Goal: Transaction & Acquisition: Purchase product/service

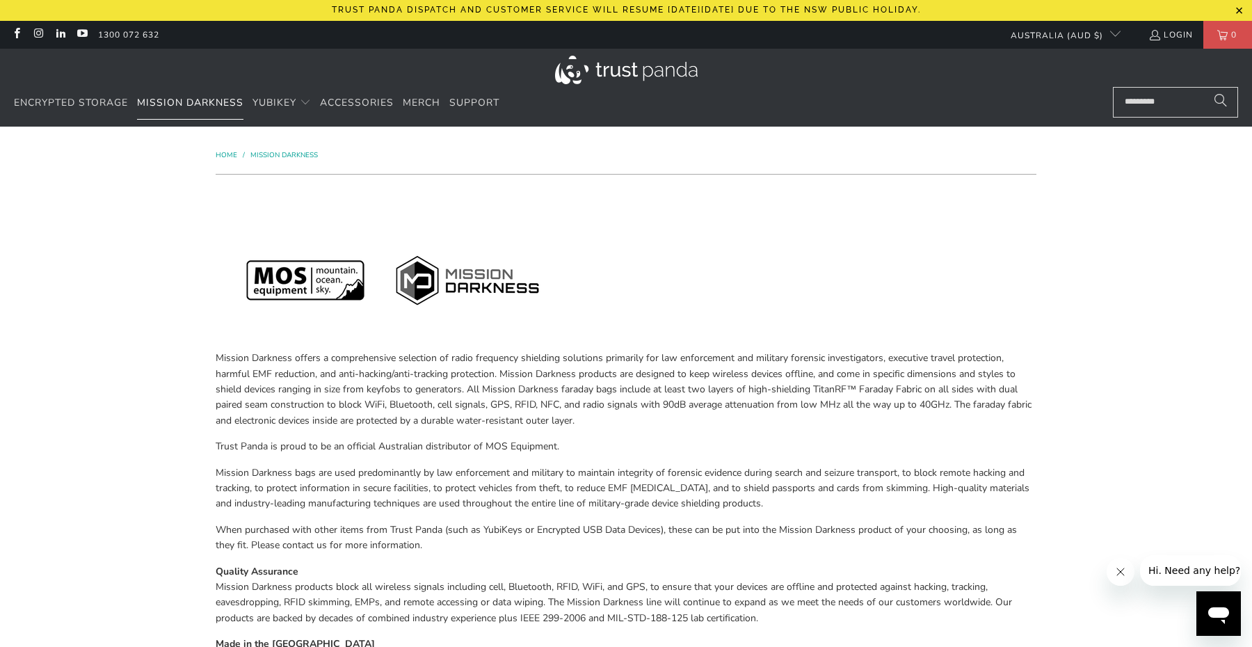
click at [195, 102] on span "Mission Darkness" at bounding box center [190, 102] width 106 height 13
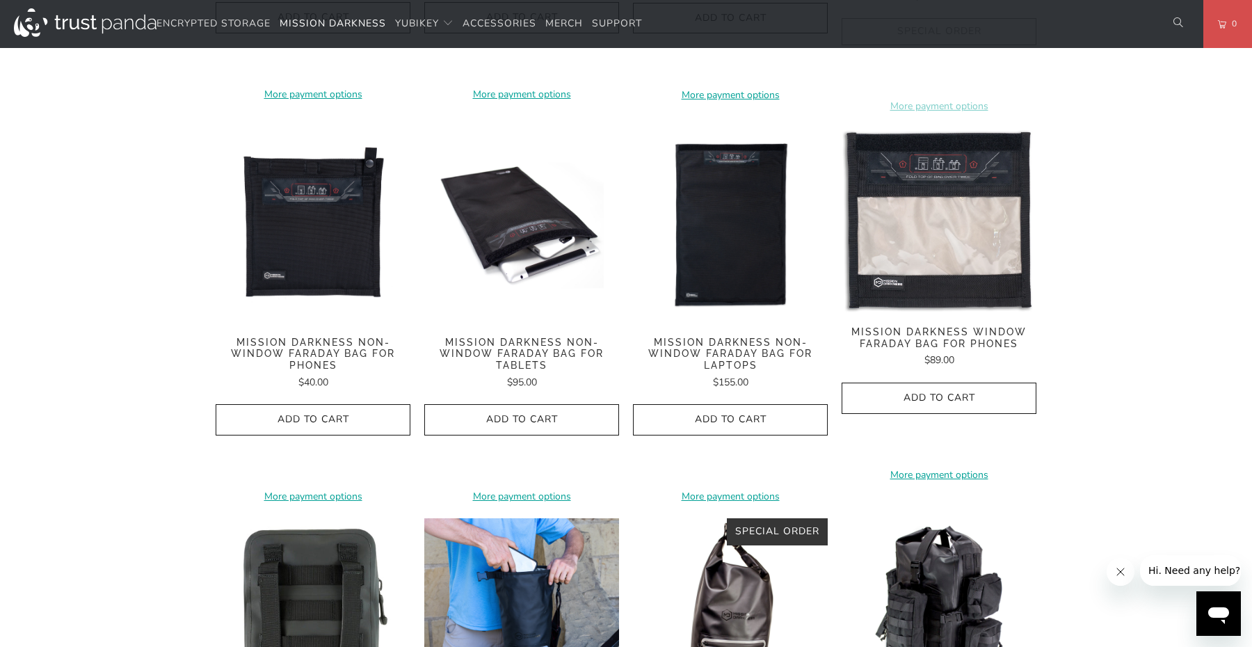
scroll to position [1048, 0]
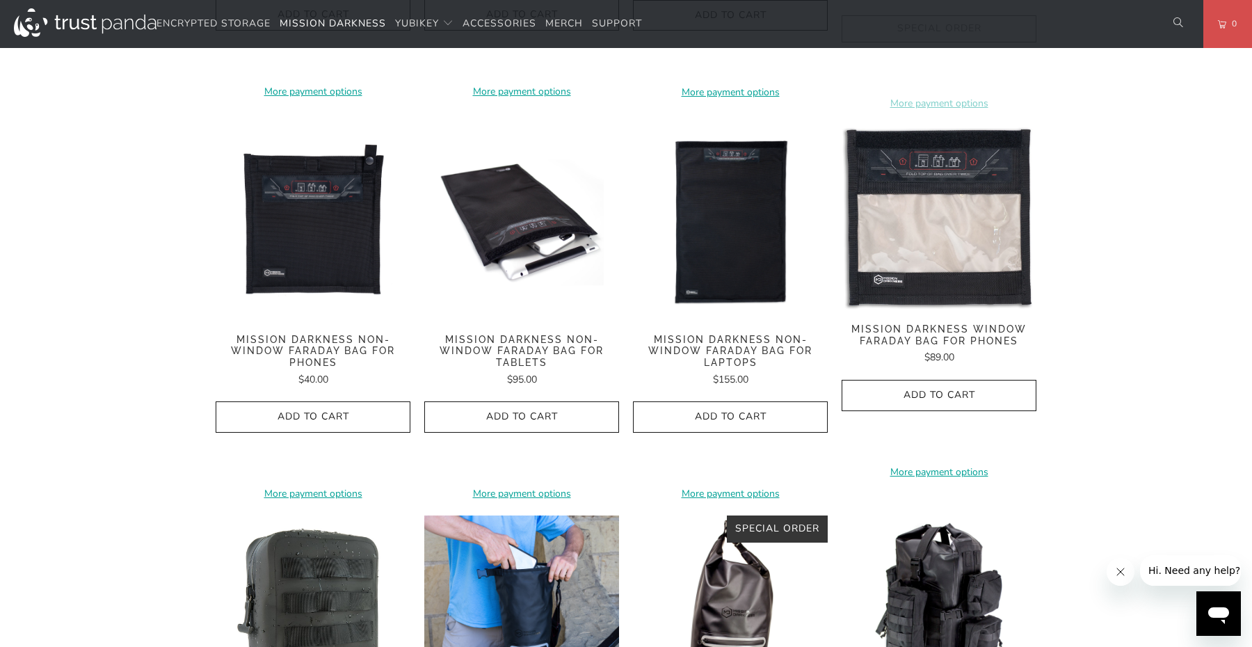
click at [337, 334] on span "Mission Darkness Non-Window Faraday Bag for Phones" at bounding box center [313, 351] width 195 height 35
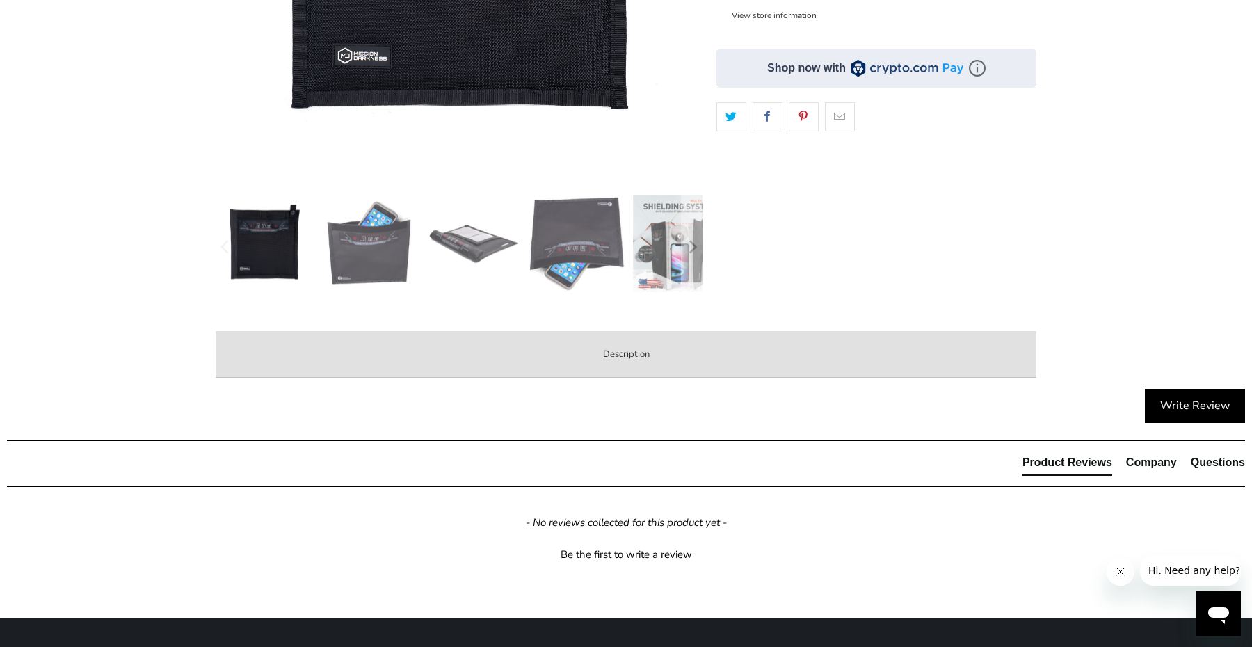
scroll to position [461, 0]
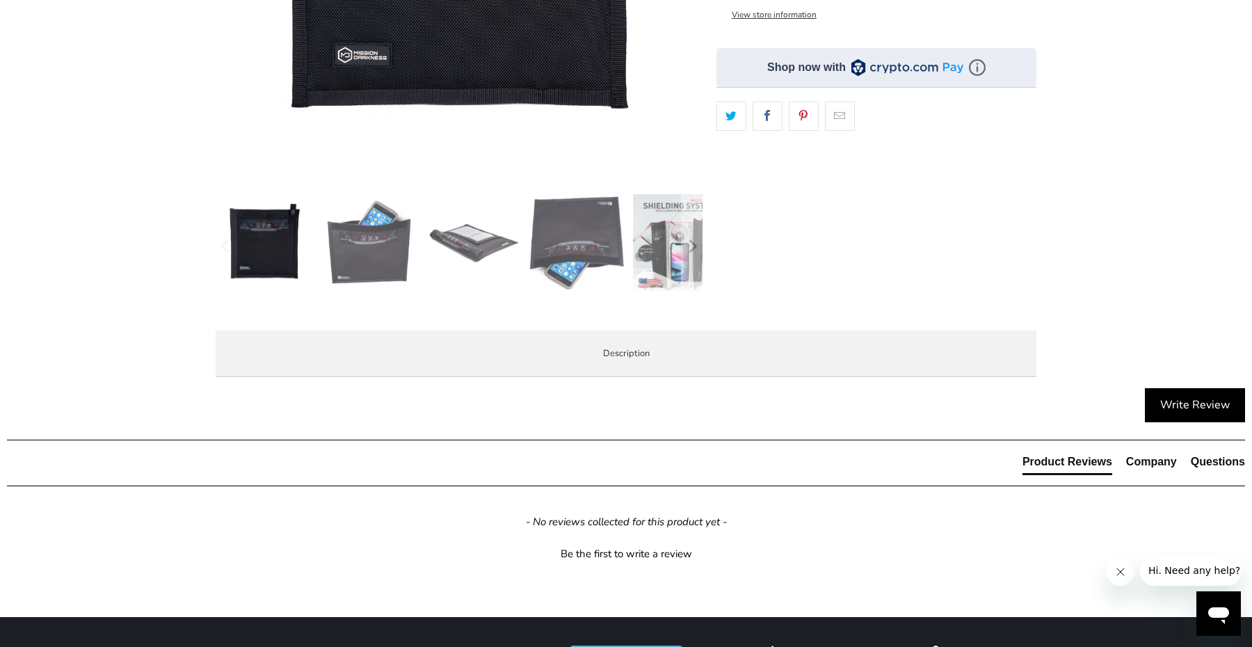
click at [0, 0] on strong "Mission Darkness™ Non-window Faraday Bag for Phones" at bounding box center [0, 0] width 0 height 0
click at [0, 0] on p "The Mission Darkness™ Non-window Faraday Bag for Phones completely blocks all w…" at bounding box center [0, 0] width 0 height 0
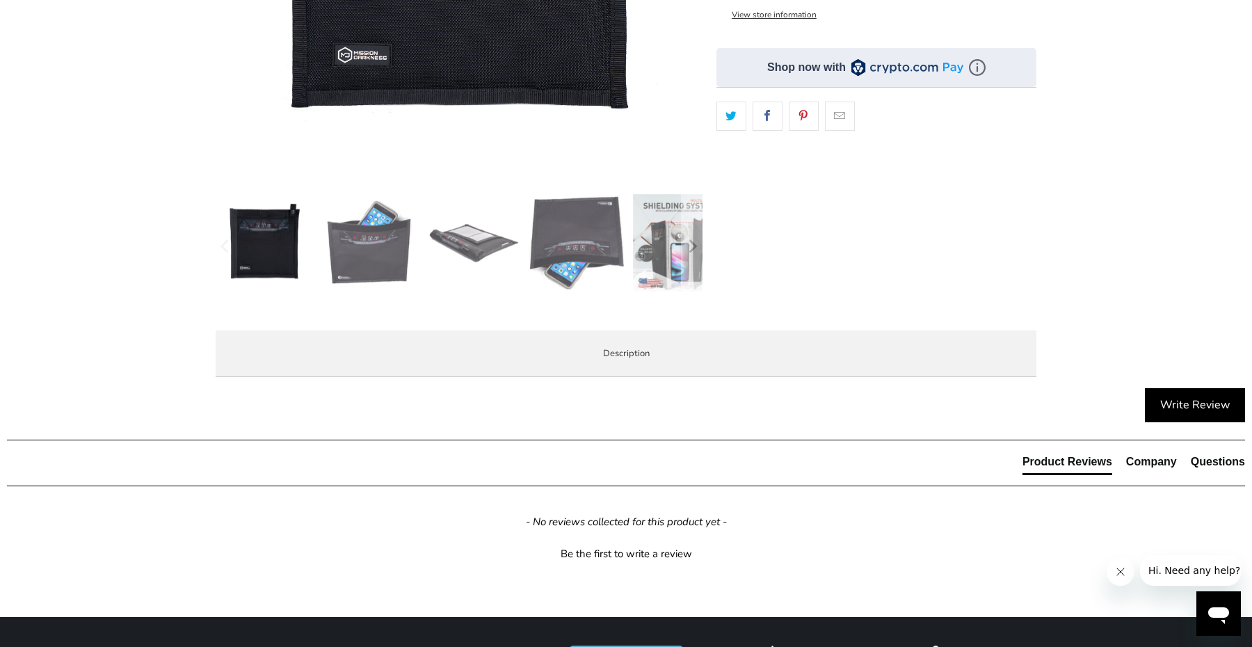
click at [0, 0] on span "Product Features" at bounding box center [0, 0] width 0 height 0
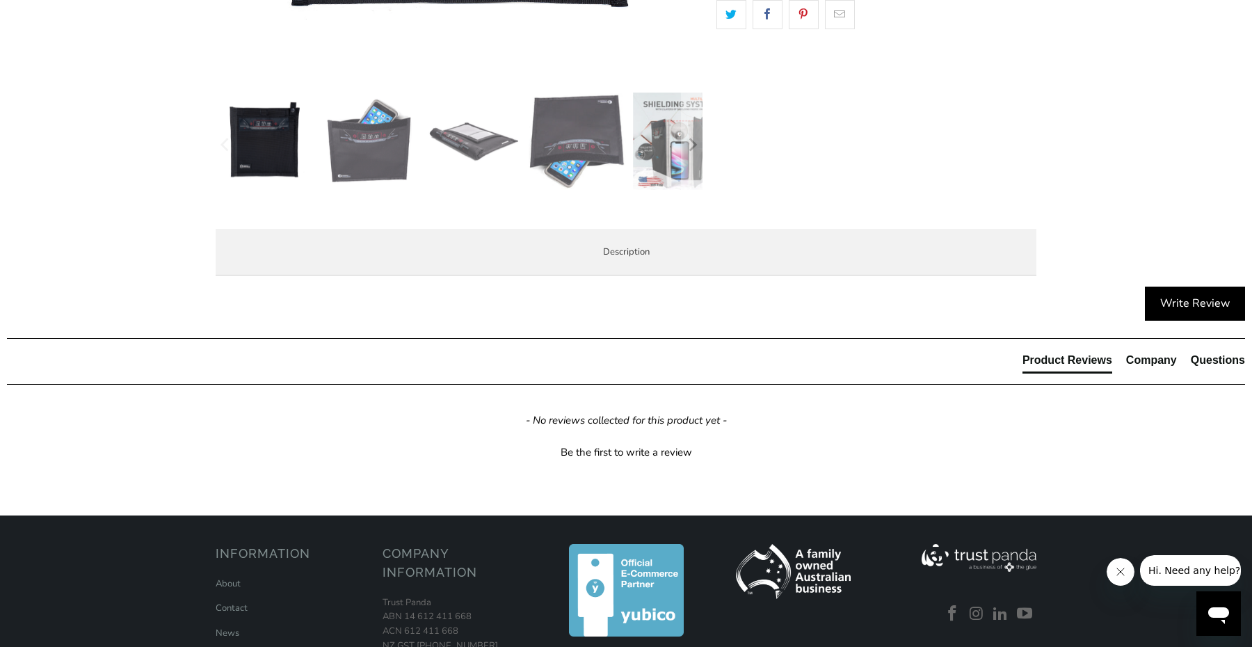
scroll to position [563, 0]
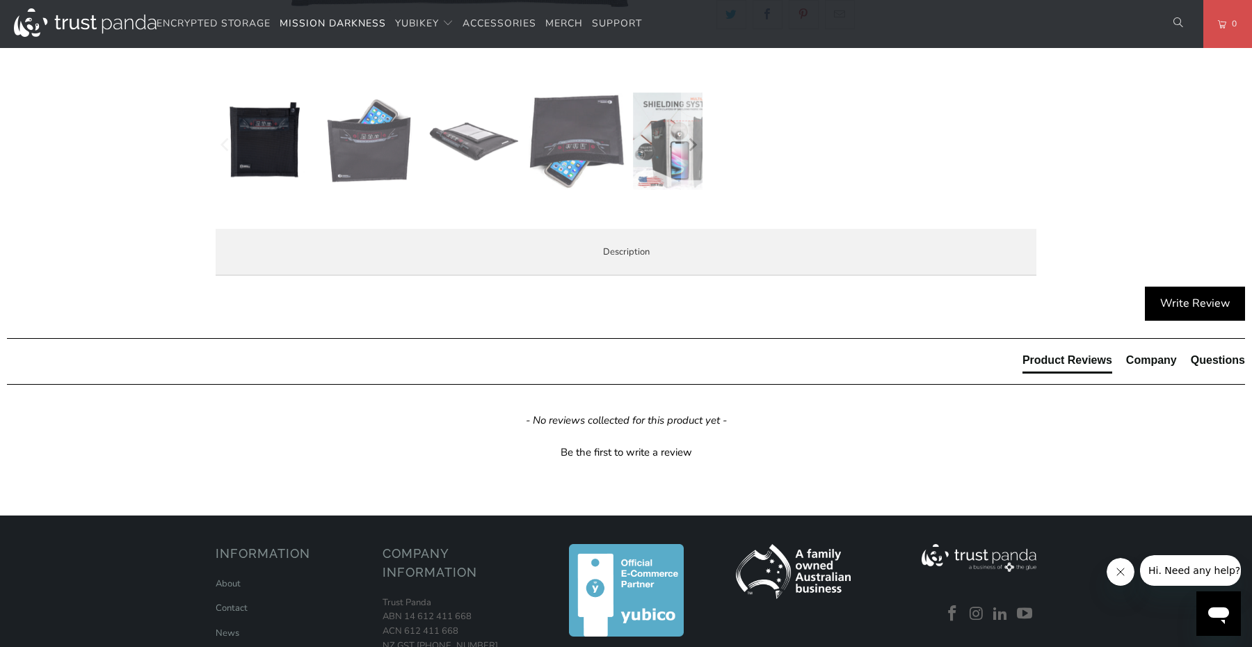
click at [0, 0] on span "Overview" at bounding box center [0, 0] width 0 height 0
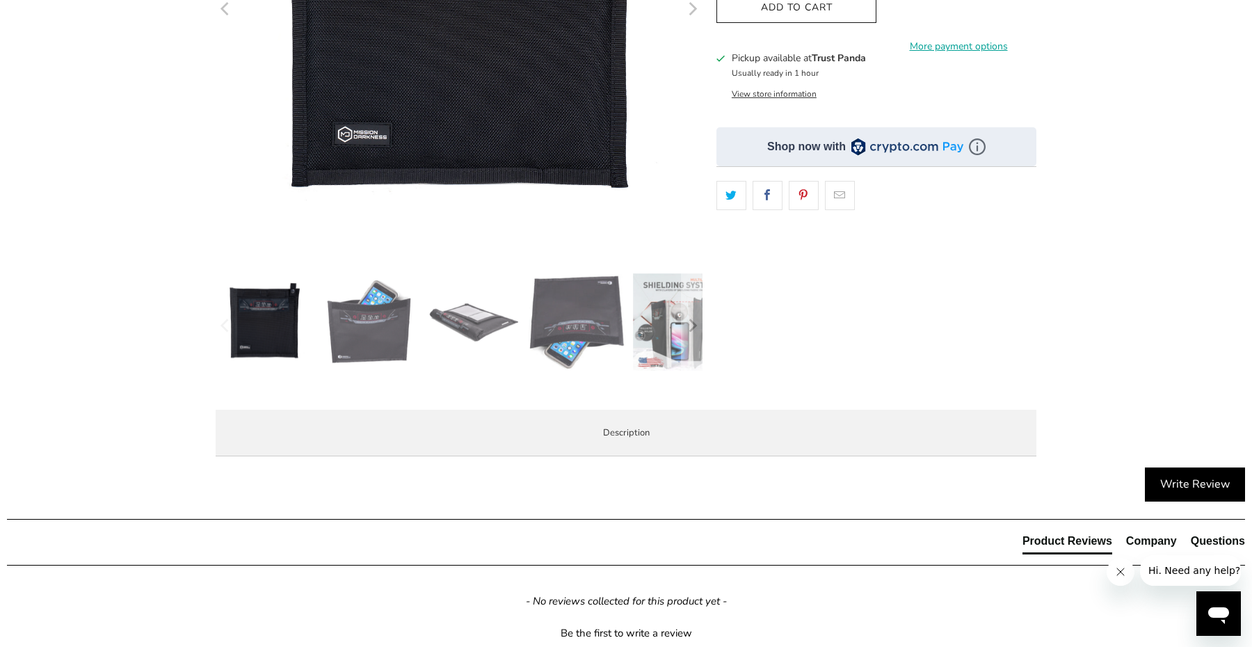
click at [349, 344] on img at bounding box center [368, 321] width 97 height 97
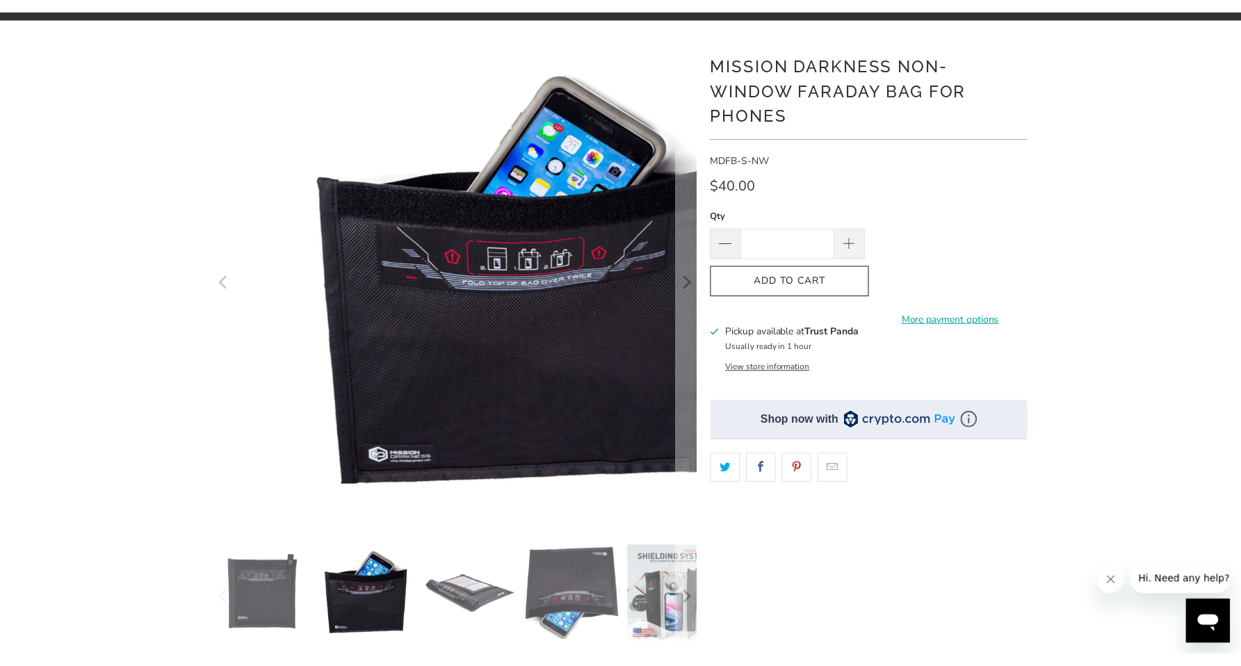
scroll to position [111, 0]
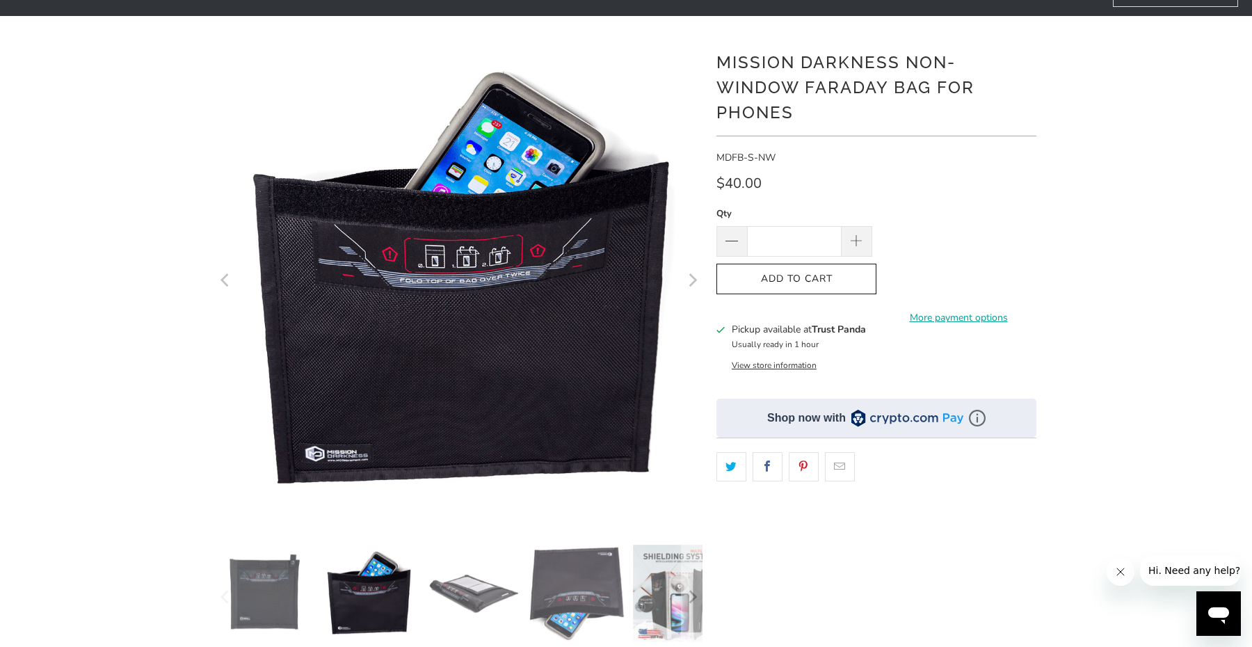
click at [455, 597] on img at bounding box center [472, 592] width 97 height 97
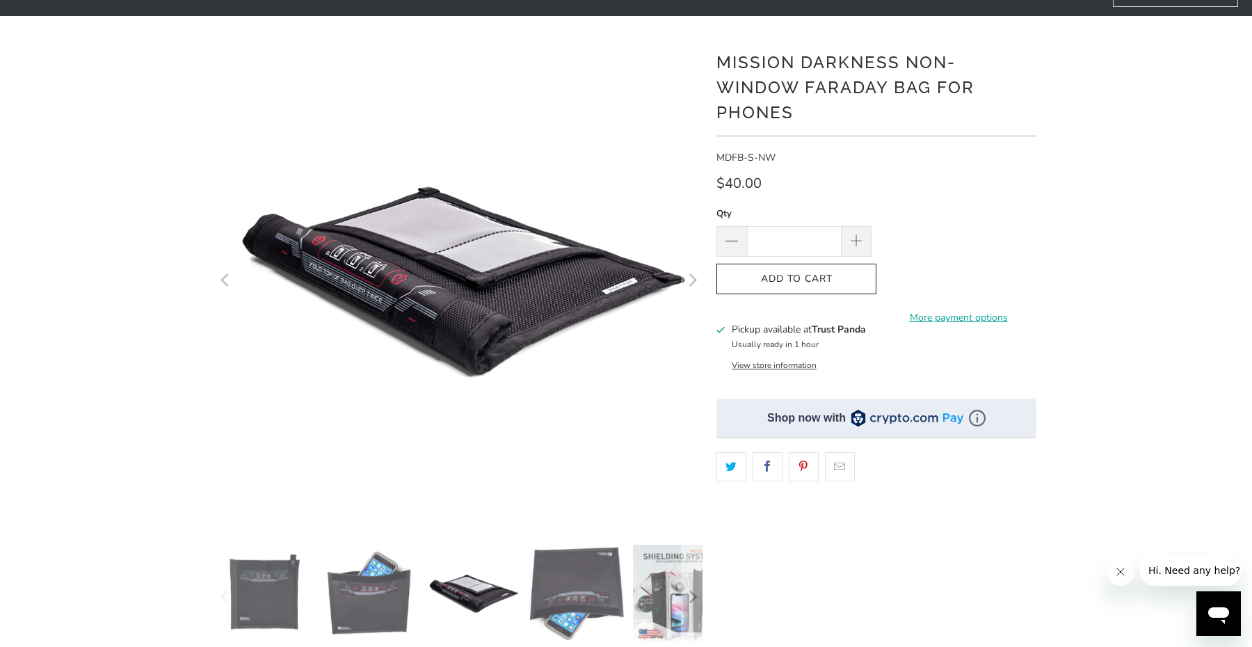
click at [543, 607] on img at bounding box center [576, 592] width 97 height 97
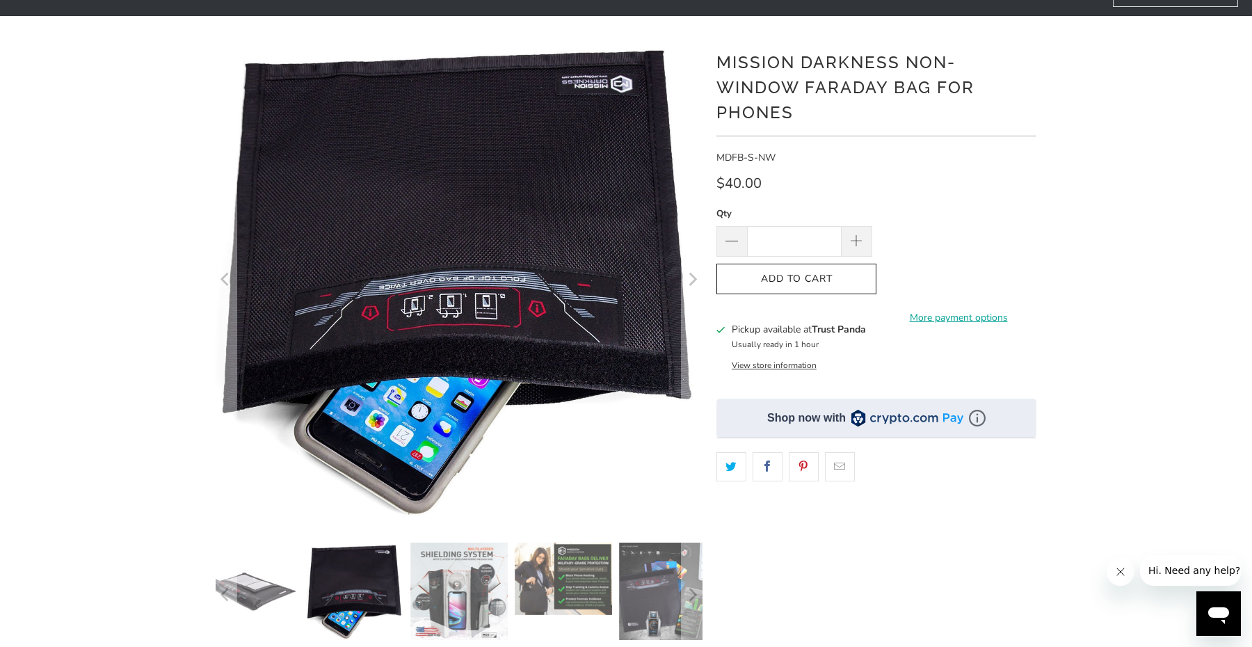
click at [483, 581] on img at bounding box center [458, 590] width 97 height 97
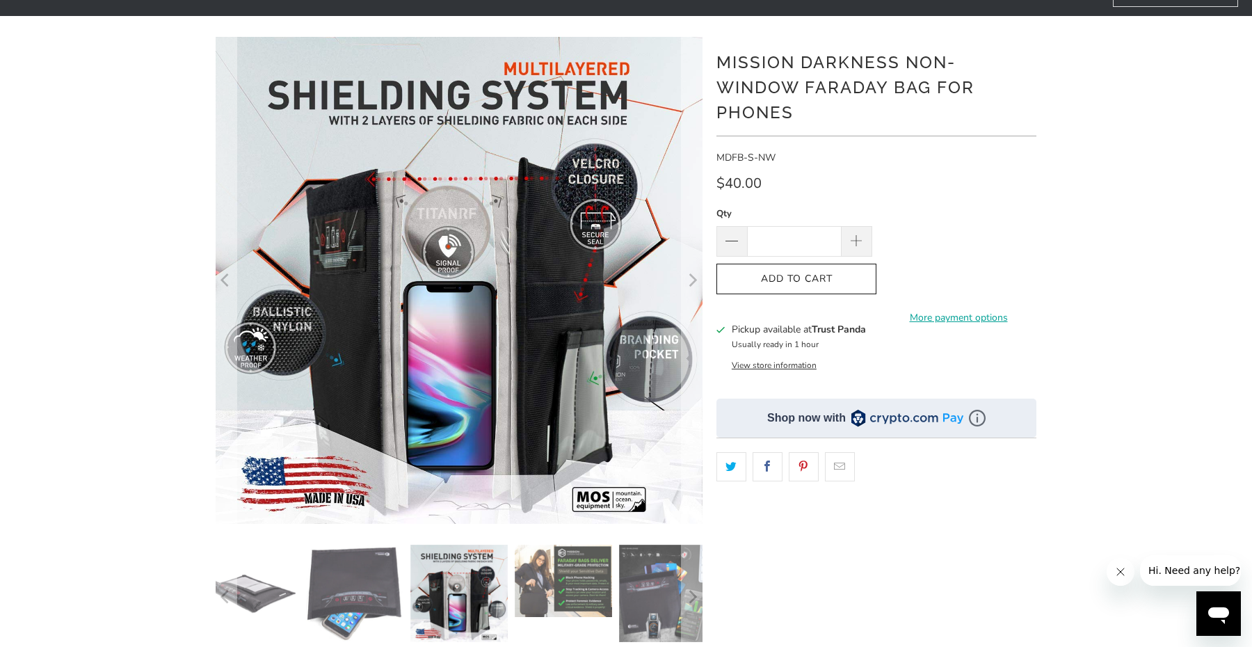
click at [506, 581] on img at bounding box center [458, 592] width 97 height 97
click at [530, 594] on img at bounding box center [563, 580] width 97 height 72
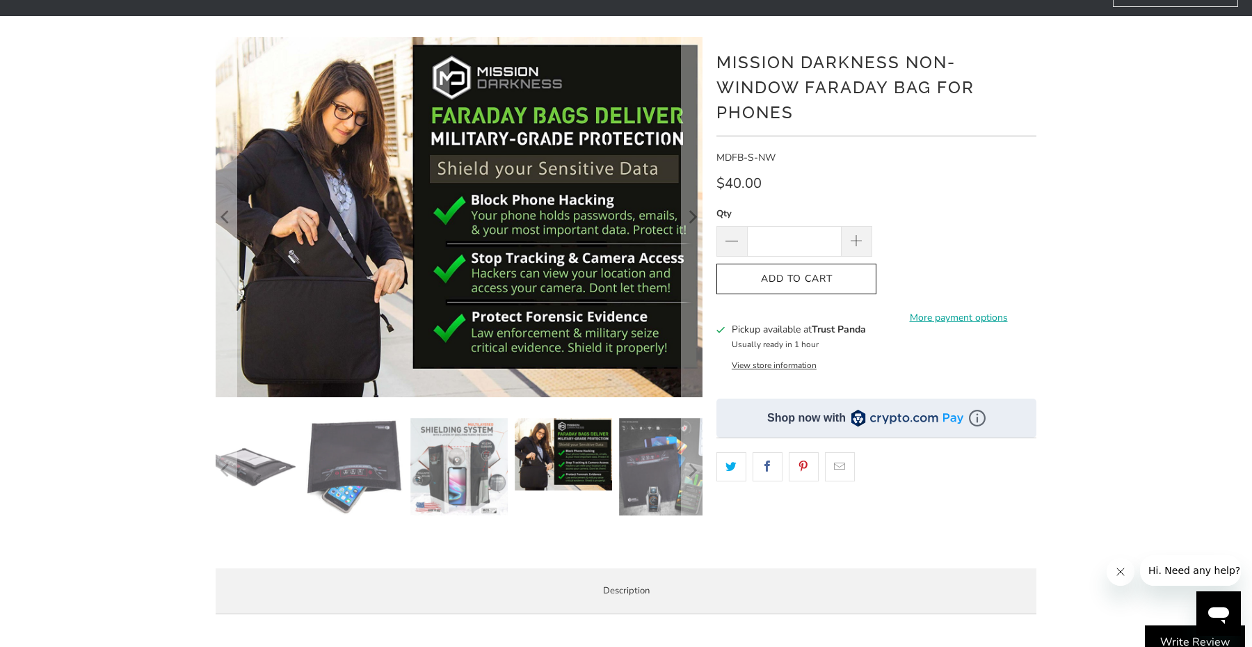
click at [227, 252] on icon "Previous" at bounding box center [225, 216] width 13 height 216
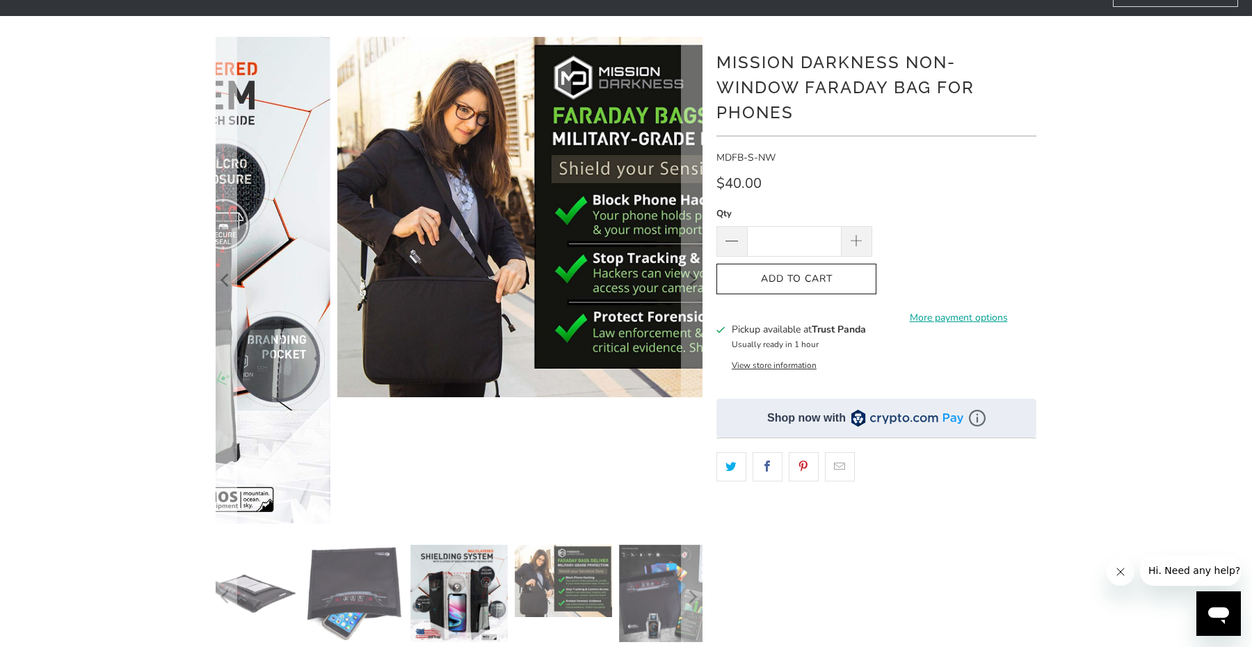
click at [227, 252] on icon "Previous" at bounding box center [225, 280] width 13 height 292
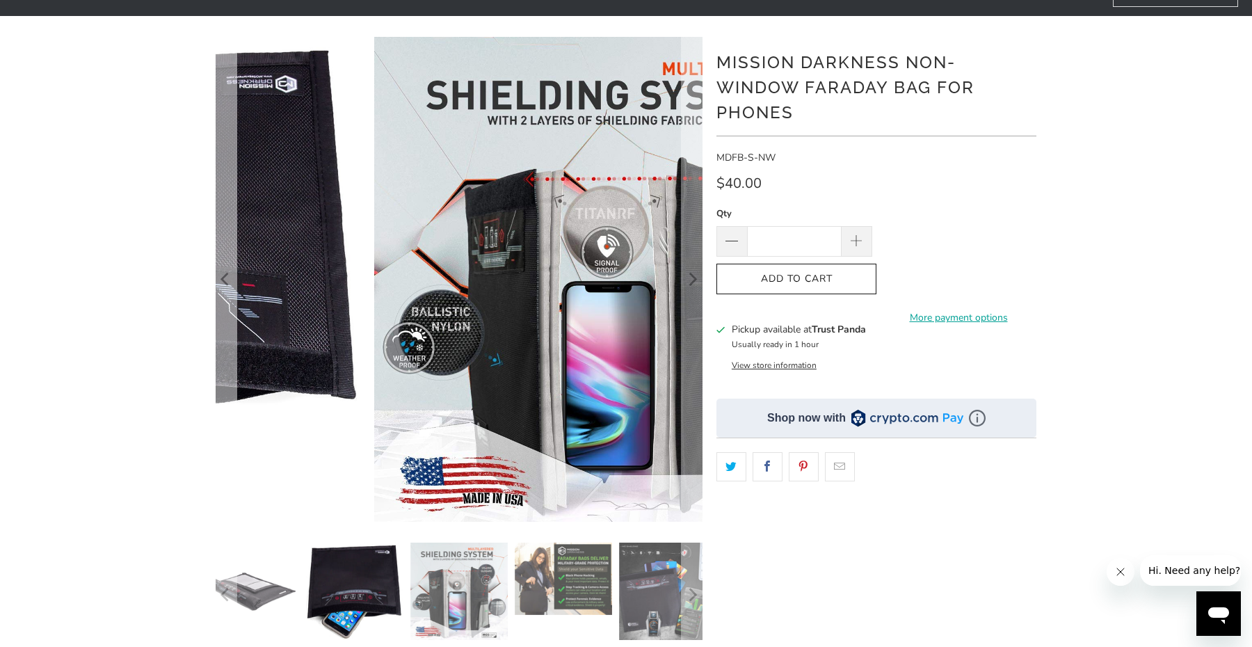
click at [227, 252] on icon "Previous" at bounding box center [225, 279] width 13 height 291
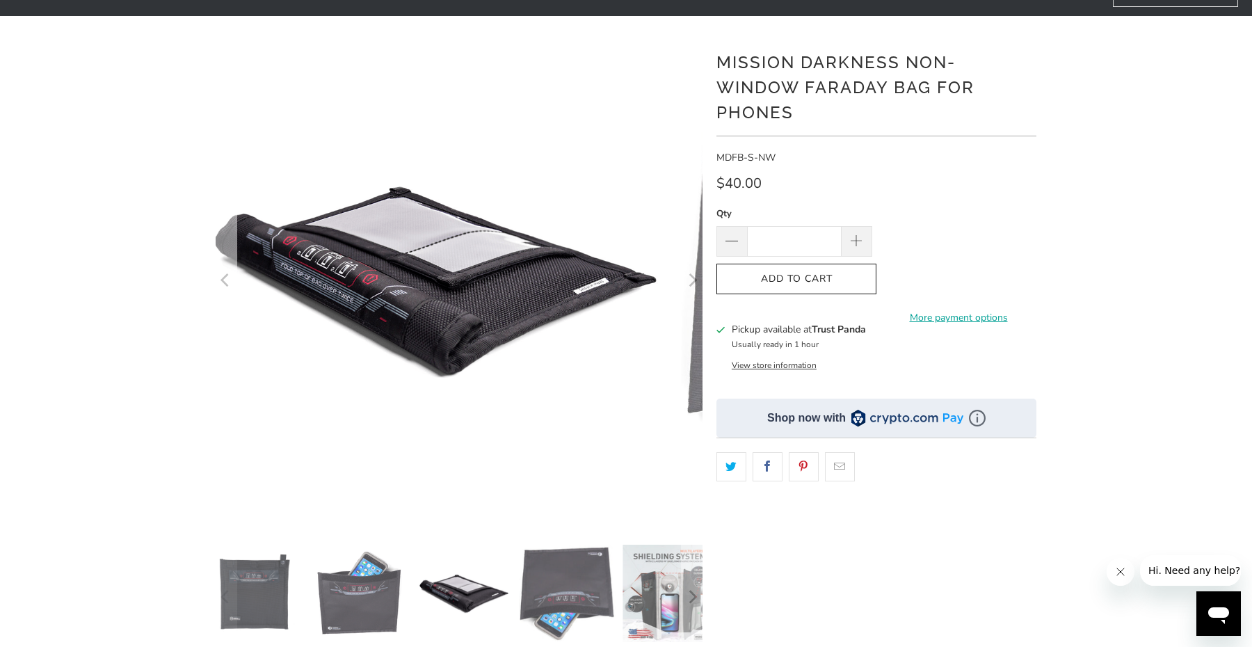
click at [227, 252] on icon "Previous" at bounding box center [225, 280] width 13 height 292
